Goal: Information Seeking & Learning: Learn about a topic

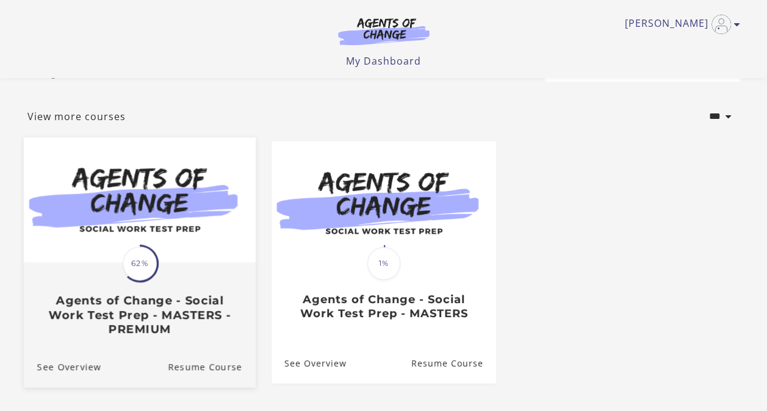
scroll to position [45, 0]
click at [217, 222] on img at bounding box center [139, 199] width 232 height 125
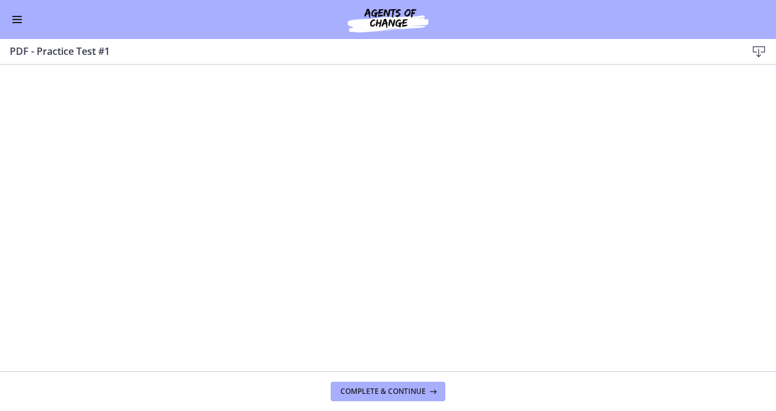
click at [14, 21] on button "Enable menu" at bounding box center [17, 19] width 15 height 15
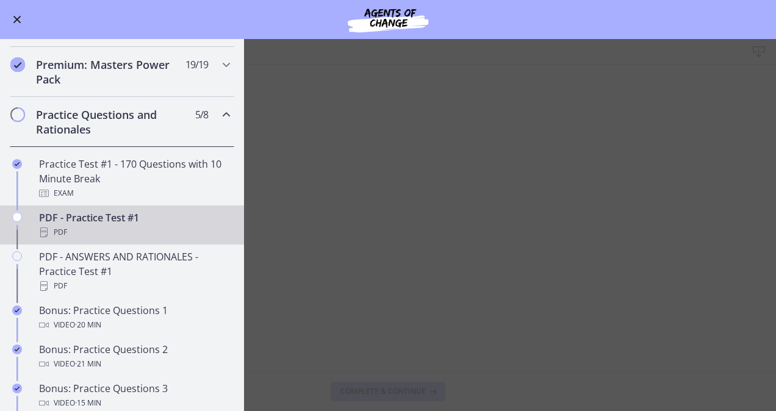
scroll to position [494, 0]
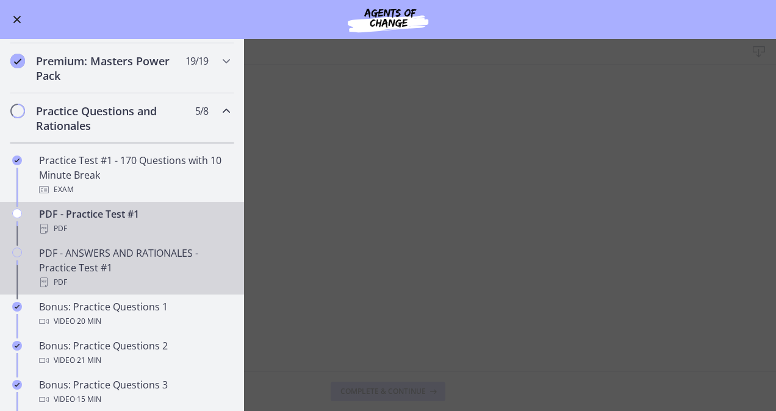
click at [128, 265] on div "PDF - ANSWERS AND RATIONALES - Practice Test #1 PDF" at bounding box center [134, 268] width 190 height 44
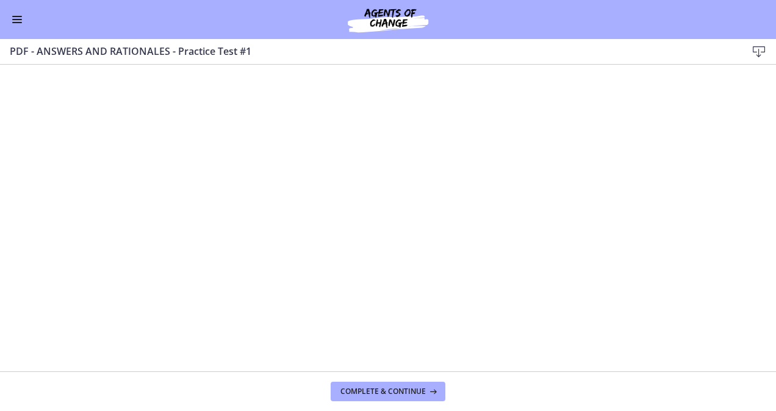
click at [7, 13] on div "Go to Dashboard" at bounding box center [388, 19] width 776 height 39
click at [20, 23] on span "Enable menu" at bounding box center [17, 22] width 10 height 1
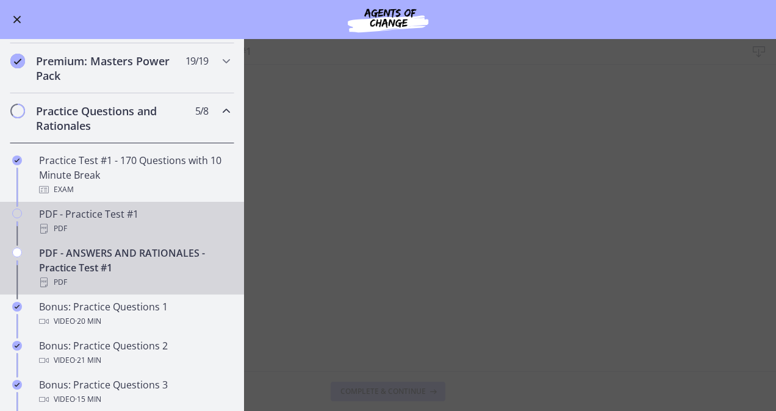
click at [85, 236] on div "PDF" at bounding box center [134, 229] width 190 height 15
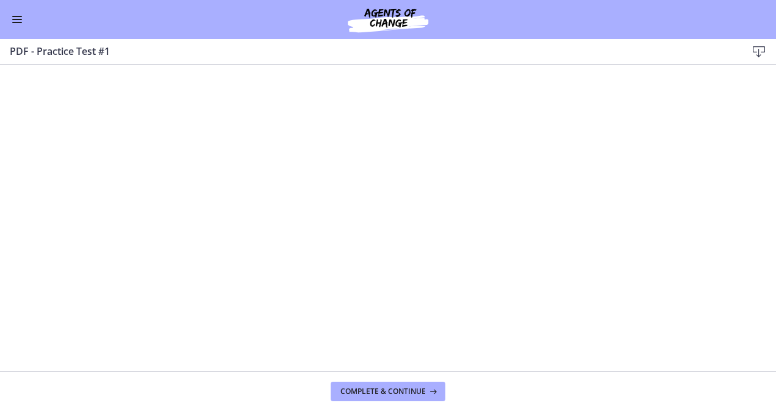
click at [14, 17] on button "Enable menu" at bounding box center [17, 19] width 15 height 15
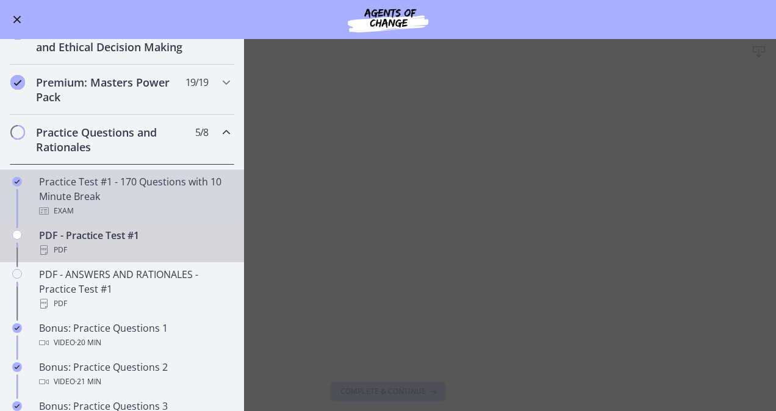
scroll to position [472, 0]
click at [96, 195] on div "Practice Test #1 - 170 Questions with 10 Minute Break Exam" at bounding box center [134, 197] width 190 height 44
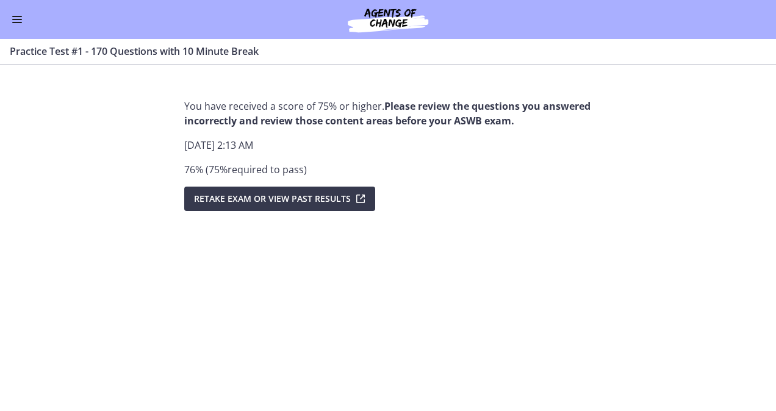
click at [21, 2] on div "Go to Dashboard" at bounding box center [388, 19] width 776 height 39
click at [20, 7] on div "Go to Dashboard" at bounding box center [388, 19] width 776 height 39
click at [22, 19] on button "Enable menu" at bounding box center [17, 19] width 15 height 15
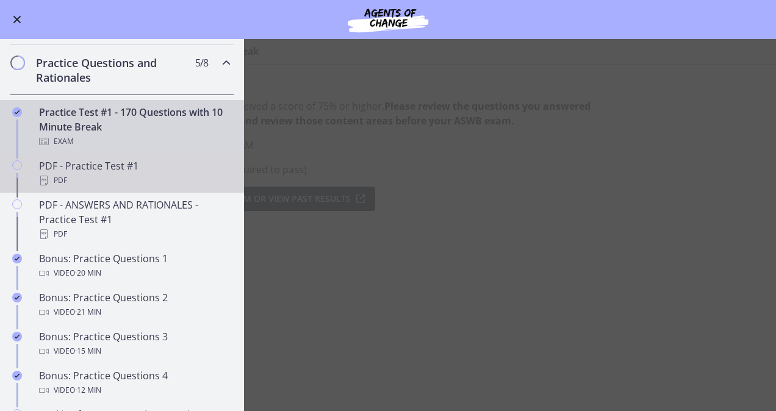
scroll to position [543, 0]
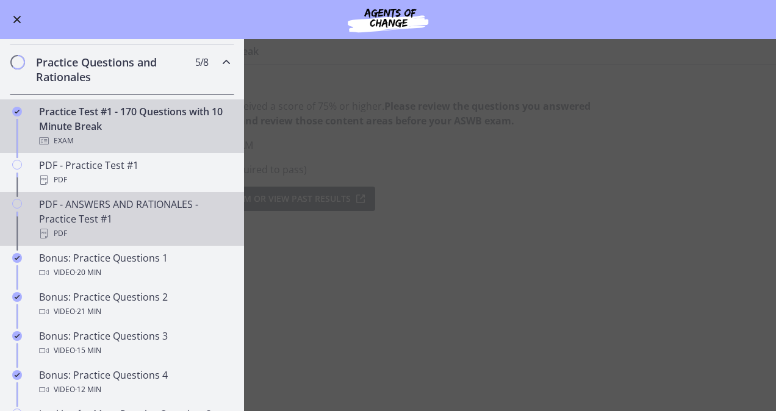
click at [98, 241] on div "PDF" at bounding box center [134, 233] width 190 height 15
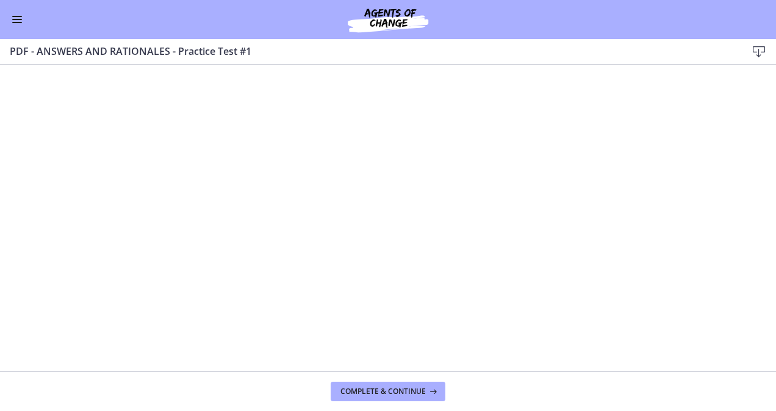
scroll to position [20, 0]
